Goal: Check status: Check status

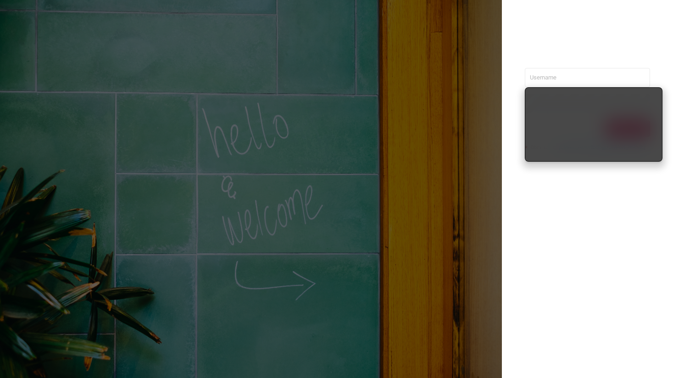
type input "[PERSON_NAME][EMAIL_ADDRESS][DOMAIN_NAME]"
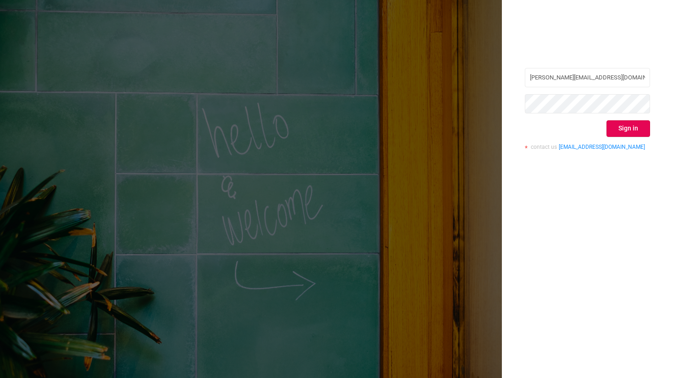
click at [585, 200] on div "[PERSON_NAME][EMAIL_ADDRESS][DOMAIN_NAME] Sign in contact us [EMAIL_ADDRESS][DO…" at bounding box center [587, 189] width 171 height 378
click at [629, 126] on button "Sign in" at bounding box center [629, 128] width 44 height 17
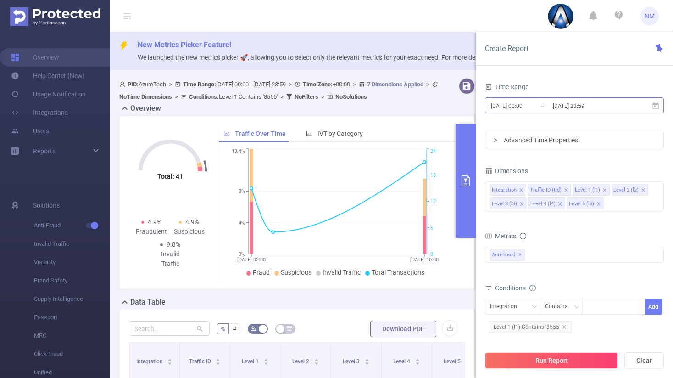
click at [539, 102] on input "[DATE] 00:00" at bounding box center [527, 106] width 74 height 12
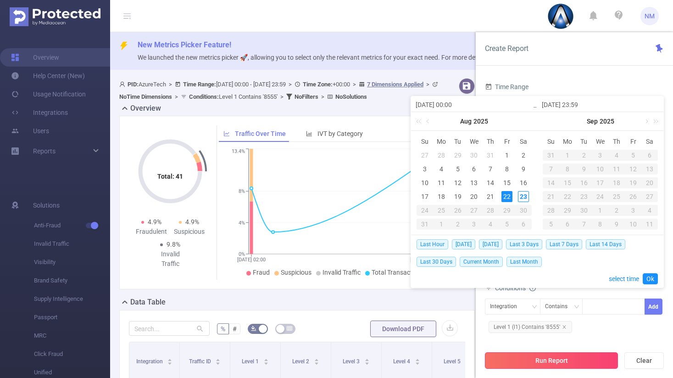
click at [557, 363] on button "Run Report" at bounding box center [551, 360] width 133 height 17
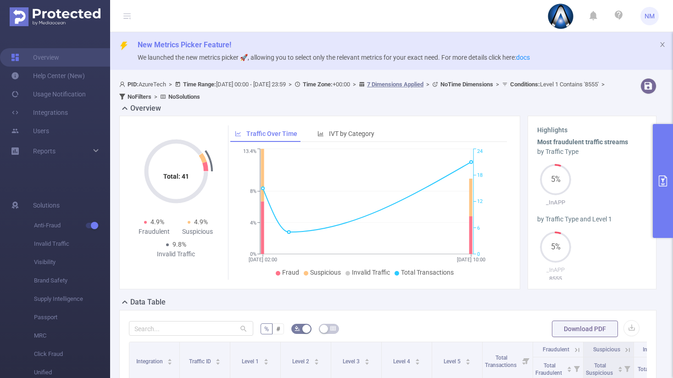
scroll to position [84, 0]
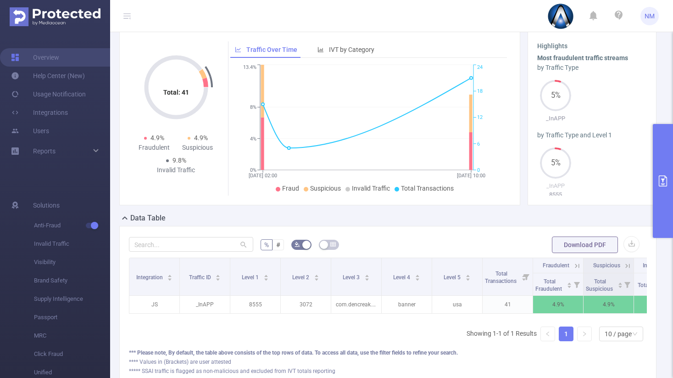
click at [664, 186] on icon "primary" at bounding box center [663, 180] width 11 height 11
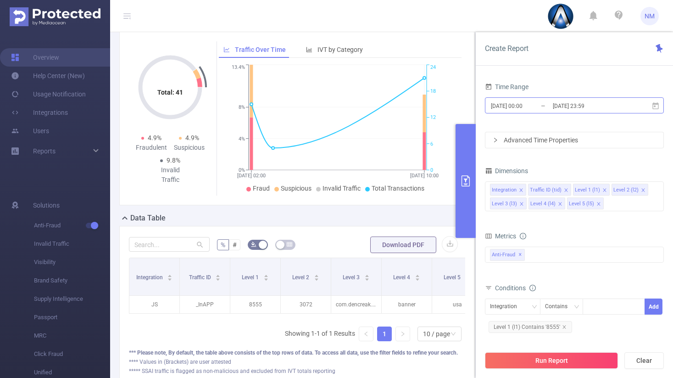
click at [525, 106] on input "[DATE] 00:00" at bounding box center [527, 106] width 74 height 12
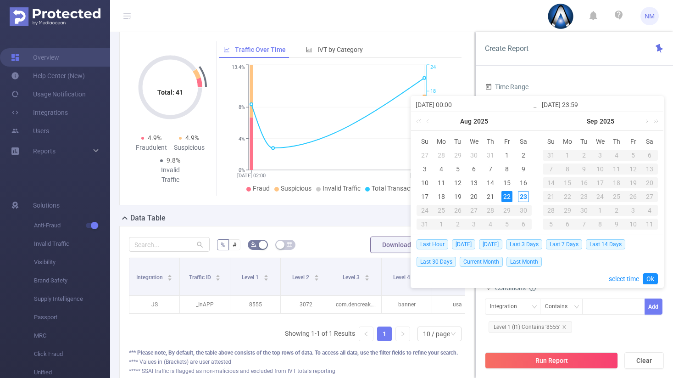
click at [456, 102] on input "[DATE] 00:00" at bounding box center [474, 104] width 117 height 11
type input "[DATE] 10:00"
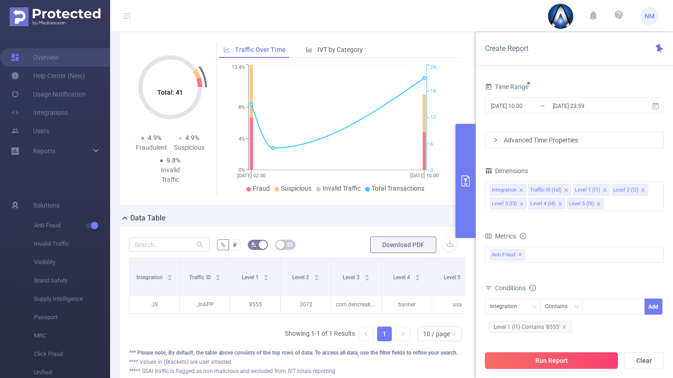
click at [563, 357] on button "Run Report" at bounding box center [551, 360] width 133 height 17
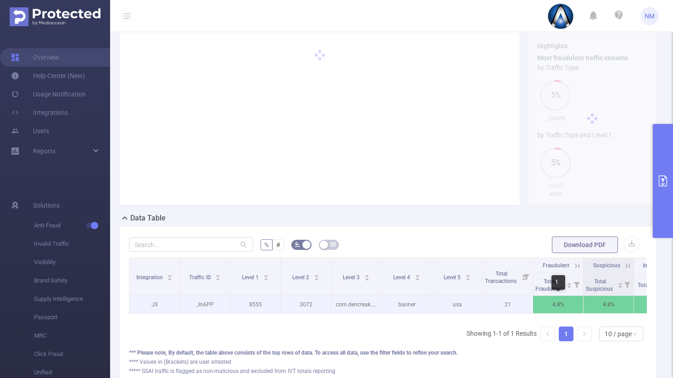
scroll to position [0, 46]
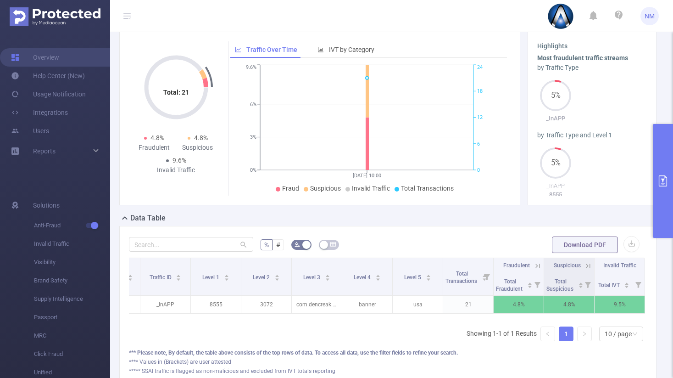
click at [534, 266] on icon at bounding box center [538, 266] width 8 height 8
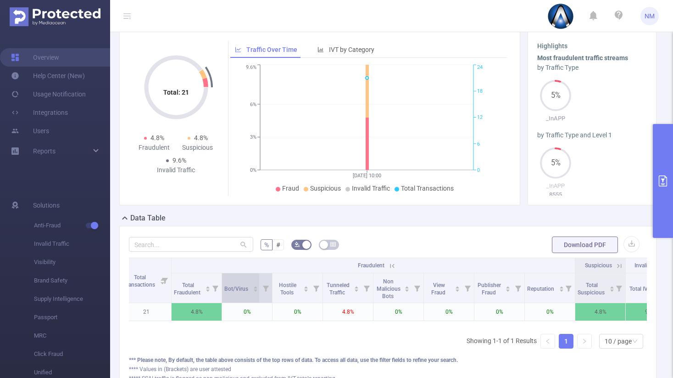
scroll to position [0, 400]
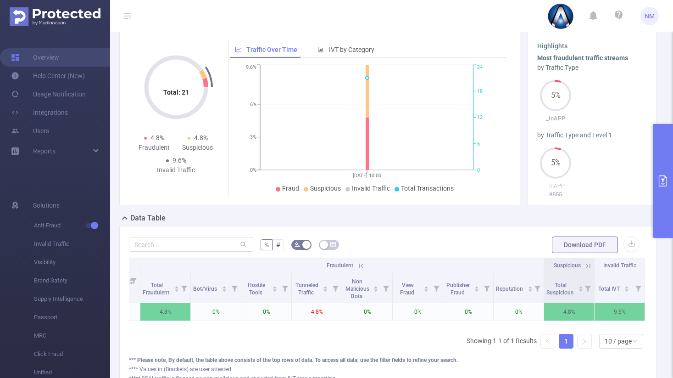
click at [584, 268] on icon at bounding box center [588, 266] width 8 height 8
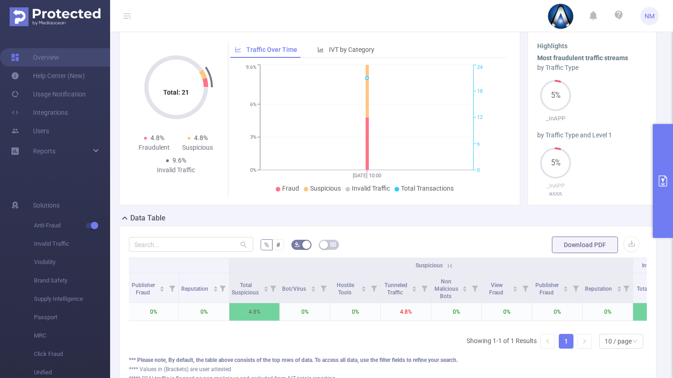
scroll to position [0, 753]
